Goal: Task Accomplishment & Management: Manage account settings

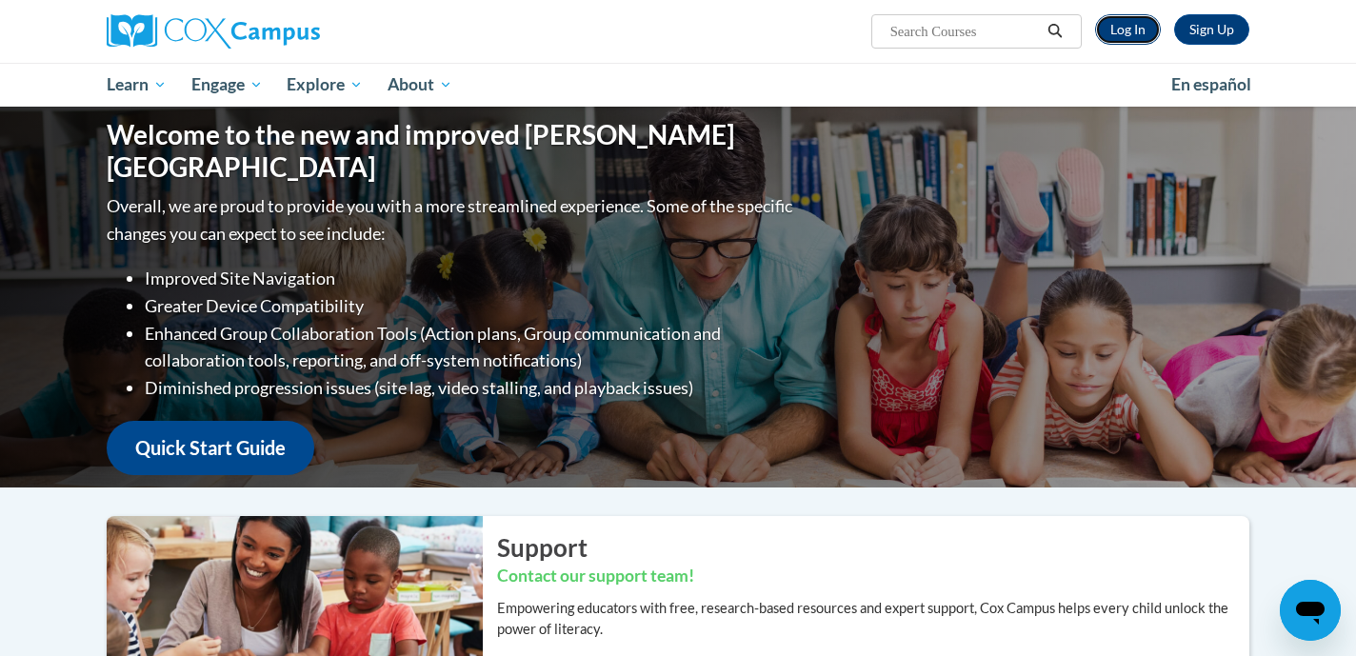
click at [1144, 34] on link "Log In" at bounding box center [1128, 29] width 66 height 30
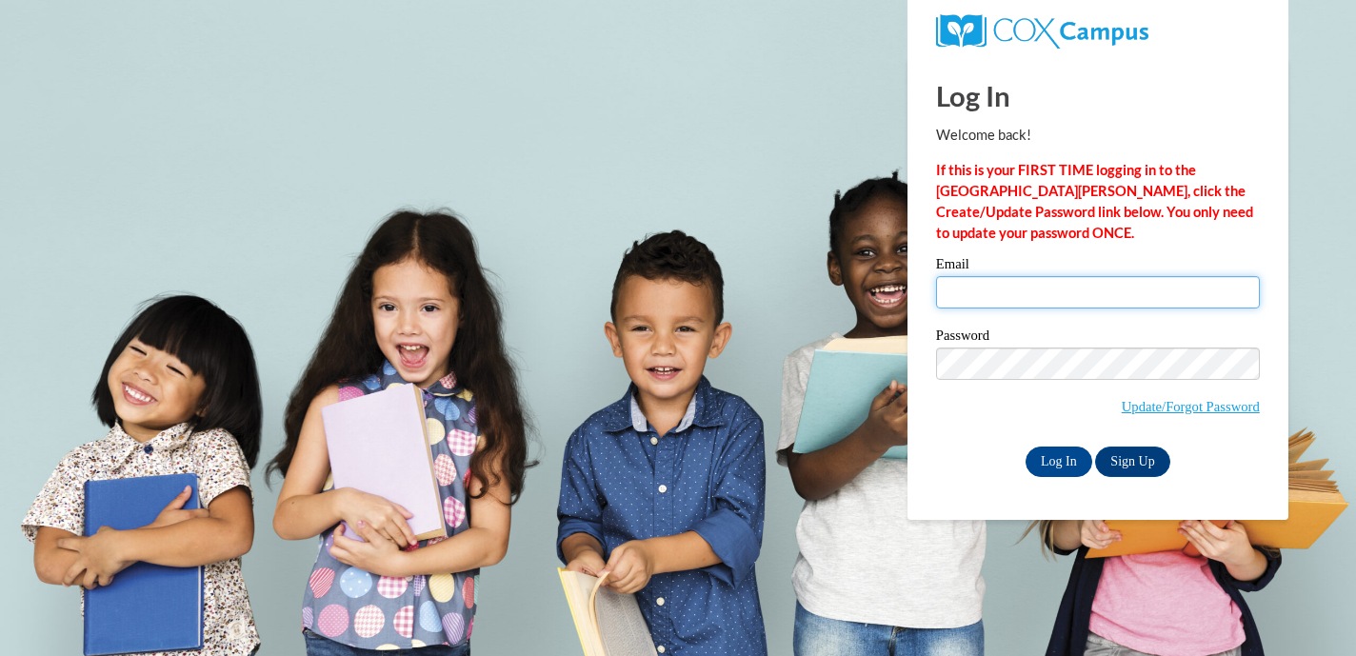
click at [1068, 287] on input "Email" at bounding box center [1098, 292] width 324 height 32
type input "[EMAIL_ADDRESS][DOMAIN_NAME]"
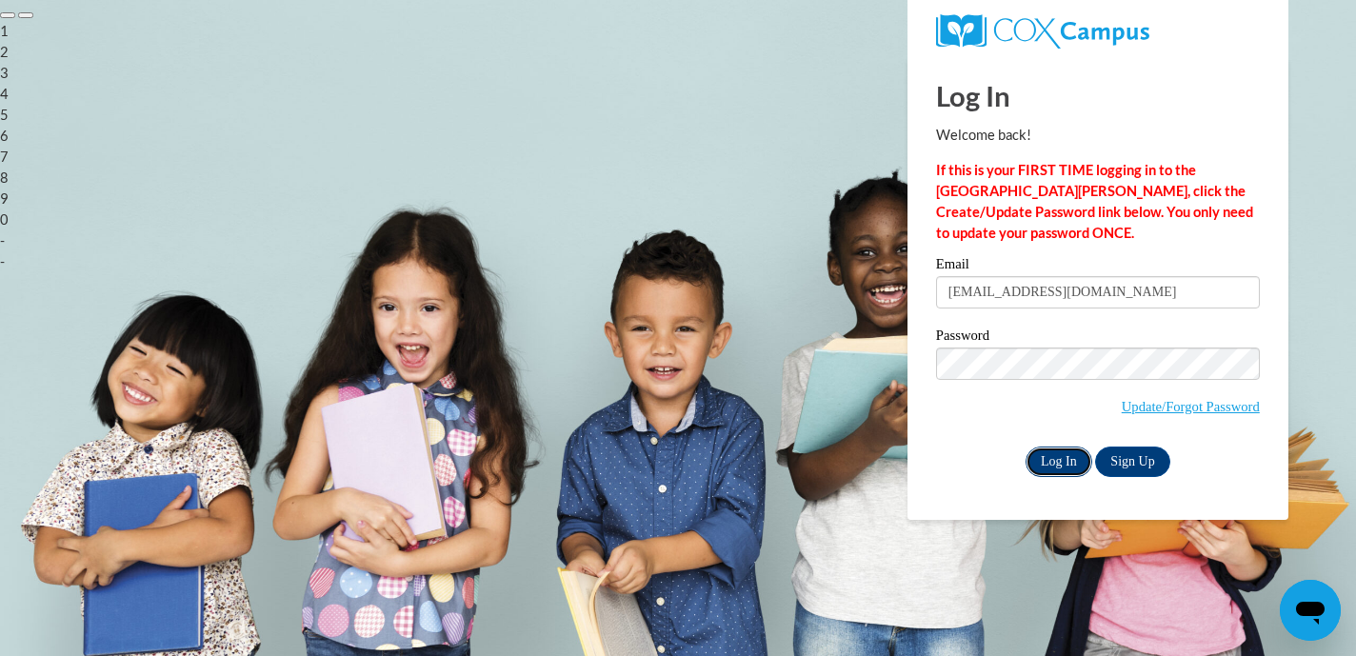
click at [1059, 461] on input "Log In" at bounding box center [1059, 462] width 67 height 30
